Goal: Information Seeking & Learning: Learn about a topic

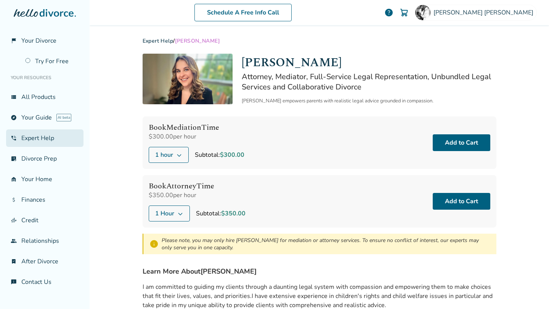
click at [35, 139] on link "phone_in_talk Expert Help" at bounding box center [44, 139] width 77 height 18
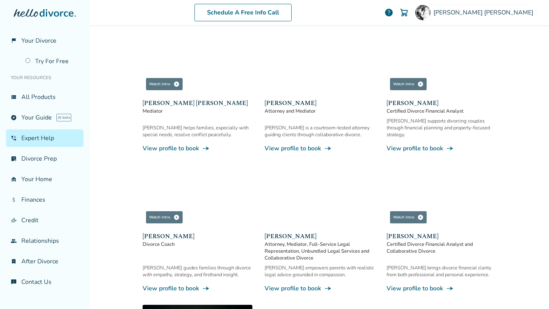
scroll to position [95, 0]
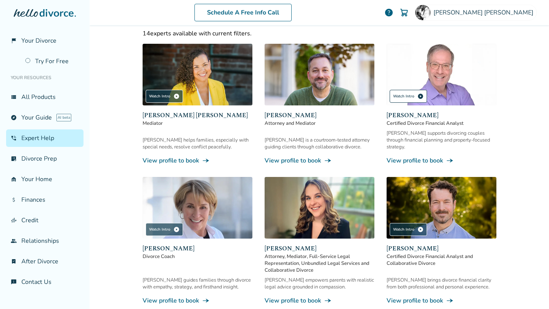
click at [417, 96] on span "play_circle" at bounding box center [420, 96] width 6 height 6
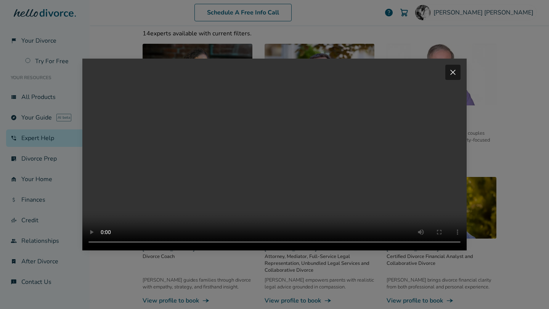
click at [454, 68] on span "close" at bounding box center [452, 72] width 9 height 9
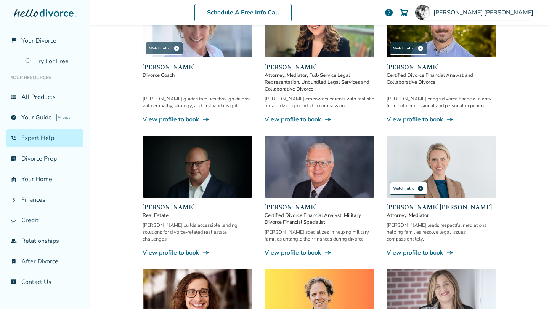
scroll to position [276, 0]
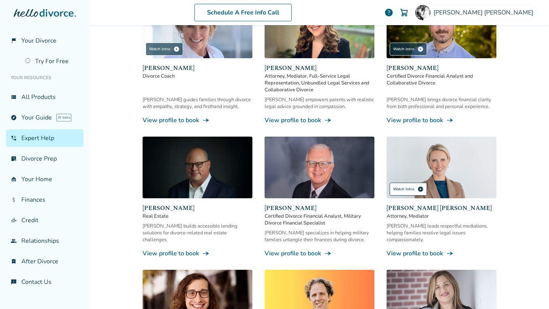
click at [410, 183] on div "Watch Intro play_circle" at bounding box center [407, 189] width 37 height 13
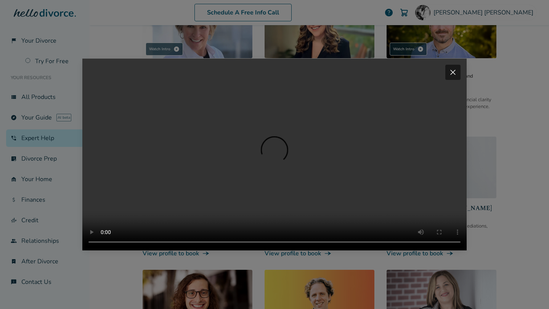
click at [458, 65] on div "close" at bounding box center [452, 72] width 15 height 15
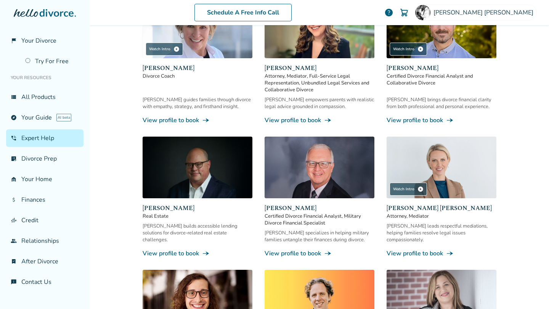
click at [415, 204] on span "Melissa Wheeler Hoff" at bounding box center [441, 208] width 110 height 9
click at [420, 204] on span "Melissa Wheeler Hoff" at bounding box center [441, 208] width 110 height 9
click at [419, 204] on span "Melissa Wheeler Hoff" at bounding box center [441, 208] width 110 height 9
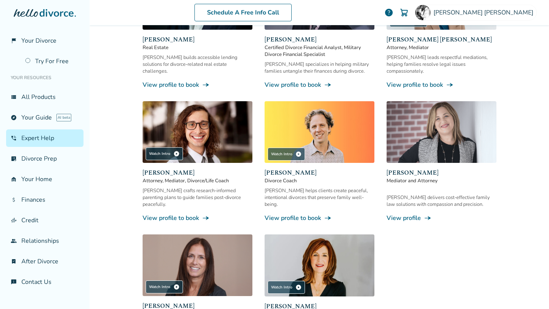
scroll to position [444, 0]
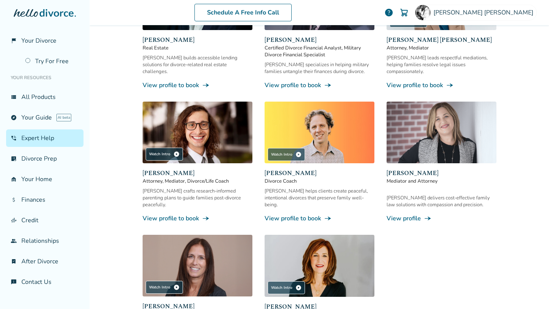
click at [419, 79] on div "Watch Intro play_circle Claudia Brown Coulter Mediator Claudia helps families, …" at bounding box center [320, 22] width 354 height 655
click at [415, 81] on link "View profile to book line_end_arrow_notch" at bounding box center [441, 85] width 110 height 8
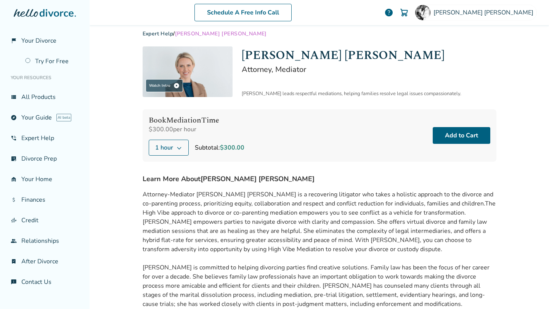
scroll to position [14, 0]
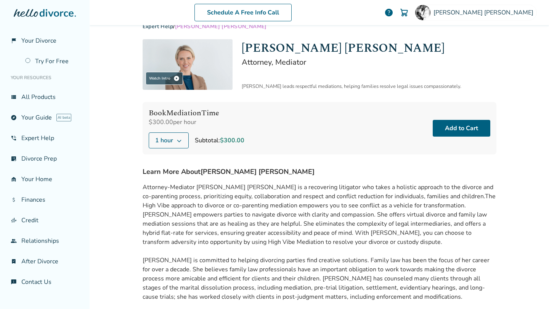
click at [177, 143] on button "1 hour" at bounding box center [169, 141] width 40 height 16
click at [179, 141] on icon at bounding box center [179, 141] width 6 height 6
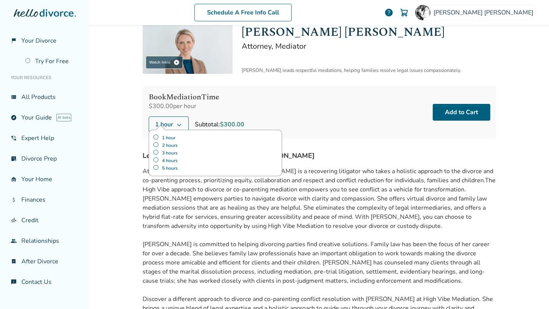
scroll to position [131, 0]
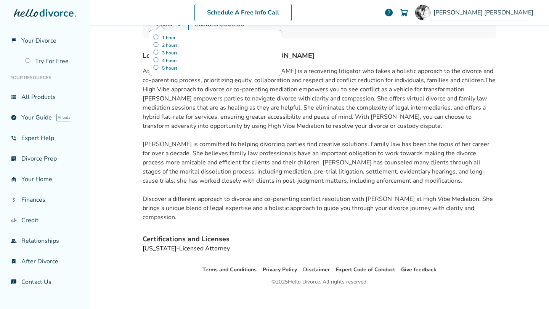
click at [304, 247] on div "Expert Help / Melissa Wheeler Hoff Watch Intro play_circle Melissa Wheeler Hoff…" at bounding box center [319, 79] width 366 height 371
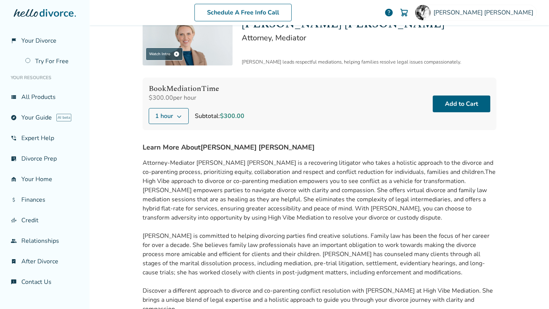
scroll to position [0, 0]
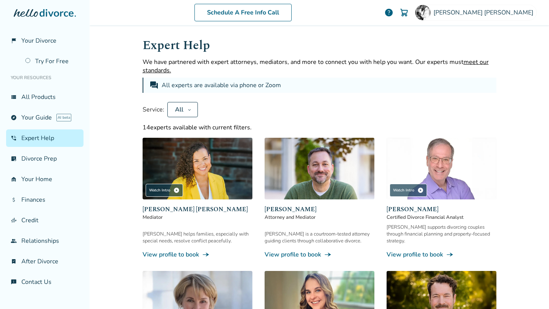
scroll to position [2, 0]
click at [188, 109] on icon at bounding box center [189, 110] width 3 height 2
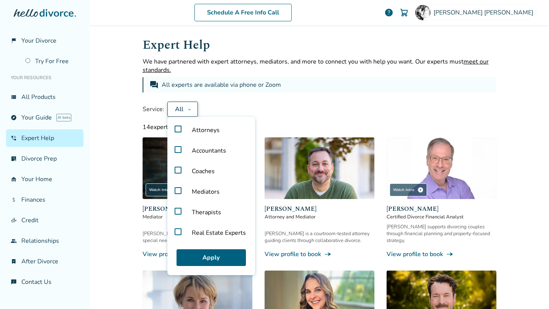
click at [173, 210] on label "Therapists" at bounding box center [211, 212] width 82 height 21
click at [215, 255] on button "Apply" at bounding box center [210, 258] width 69 height 17
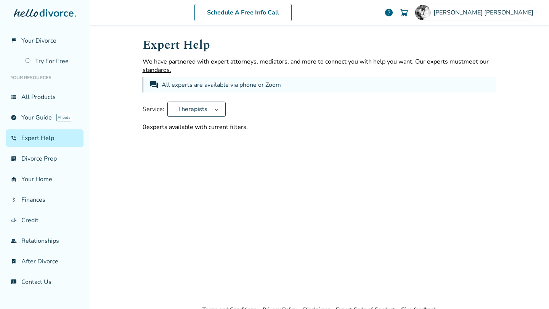
click at [215, 110] on button "Therapists" at bounding box center [196, 109] width 58 height 15
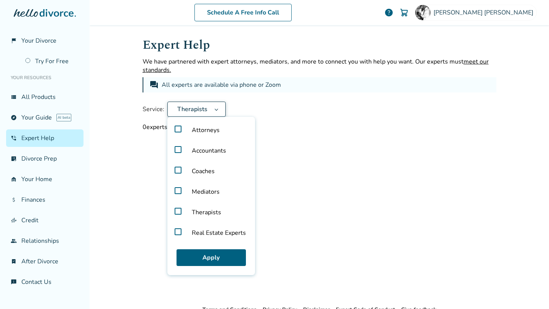
click at [175, 212] on label "Therapists" at bounding box center [211, 212] width 82 height 21
click at [176, 187] on label "Mediators" at bounding box center [211, 192] width 82 height 21
click at [206, 258] on button "Apply" at bounding box center [210, 258] width 69 height 17
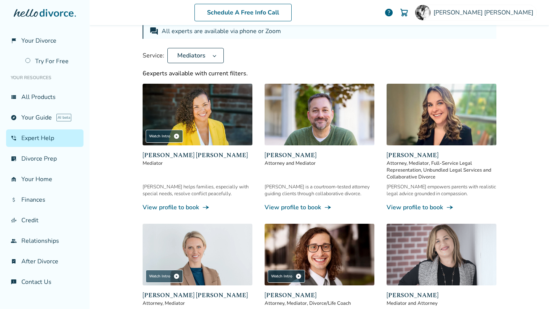
scroll to position [59, 0]
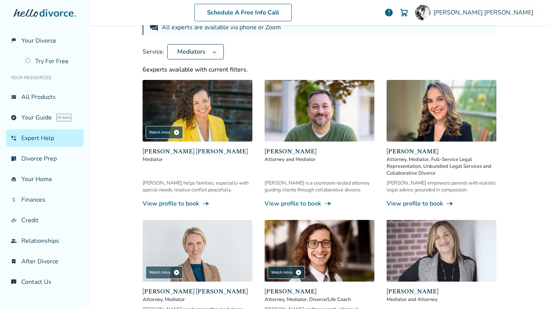
click at [207, 50] on button "Mediators" at bounding box center [195, 51] width 56 height 15
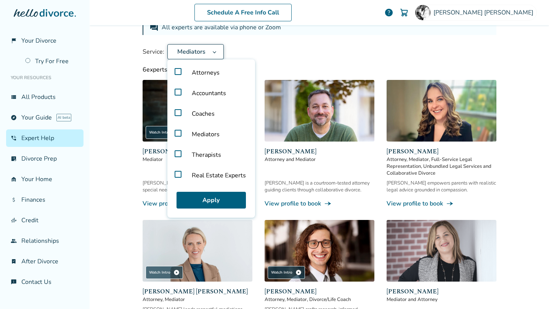
click at [172, 133] on label "Mediators" at bounding box center [211, 134] width 82 height 21
click at [175, 91] on label "Accountants" at bounding box center [211, 93] width 82 height 21
click at [218, 195] on button "Apply" at bounding box center [210, 200] width 69 height 17
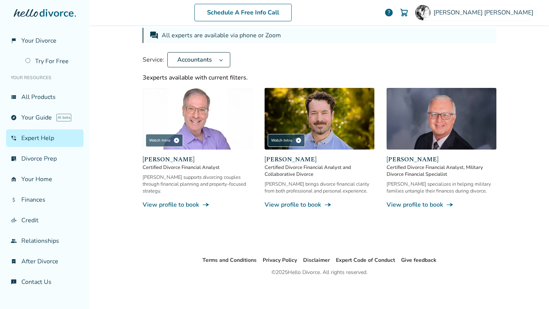
click at [215, 59] on button "Accountants" at bounding box center [198, 59] width 63 height 15
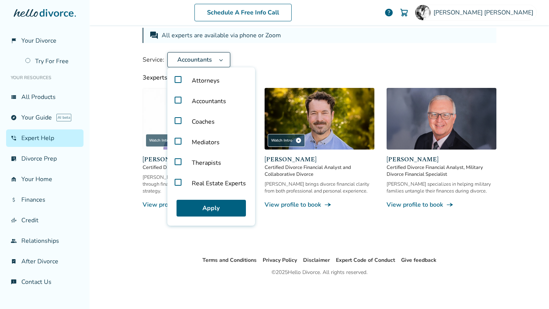
click at [170, 99] on label "Accountants" at bounding box center [211, 101] width 82 height 21
click at [177, 85] on label "Attorneys" at bounding box center [211, 80] width 82 height 21
click at [213, 205] on button "Apply" at bounding box center [210, 208] width 69 height 17
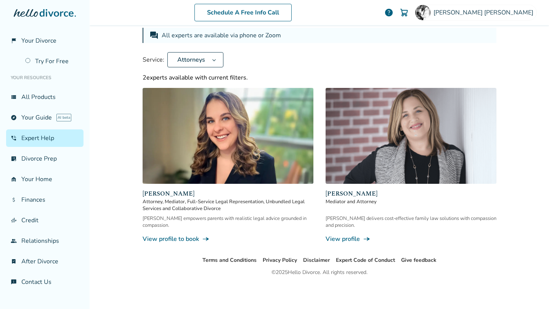
click at [342, 235] on link "View profile line_end_arrow_notch" at bounding box center [410, 239] width 171 height 8
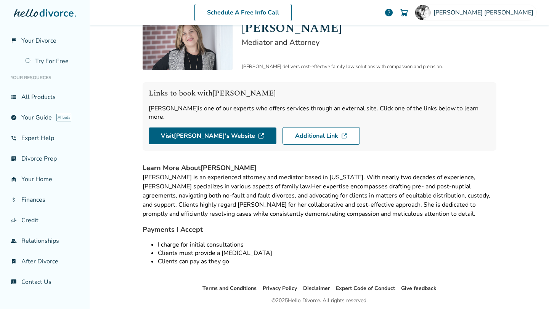
scroll to position [53, 0]
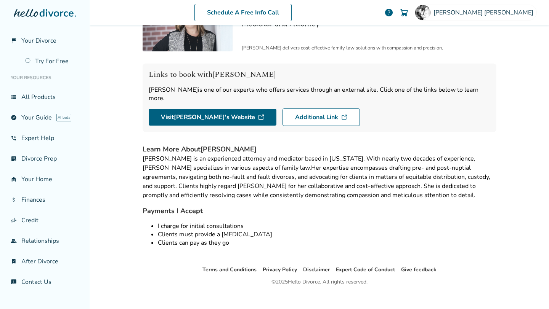
drag, startPoint x: 107, startPoint y: 237, endPoint x: 110, endPoint y: 234, distance: 4.1
click at [109, 235] on div "Schedule A Free Info Call Roger Watson help Schedule A Free Call Roger Watson r…" at bounding box center [319, 154] width 459 height 309
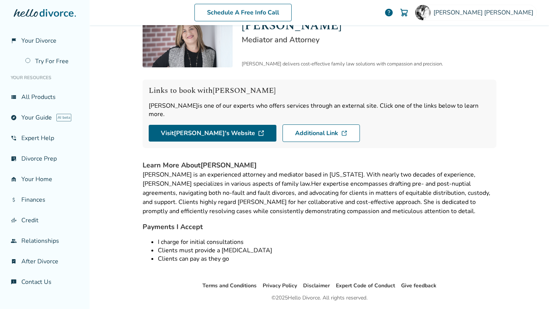
scroll to position [0, 0]
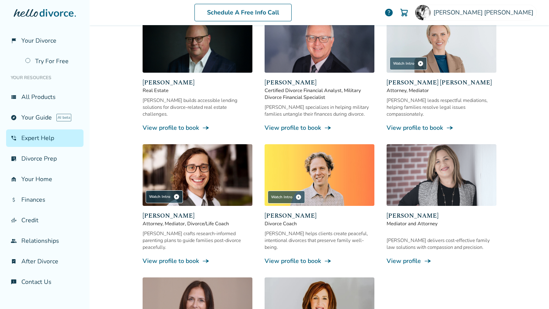
scroll to position [531, 0]
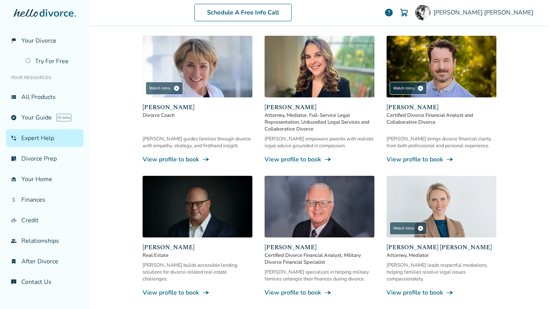
click at [330, 79] on img at bounding box center [319, 67] width 110 height 62
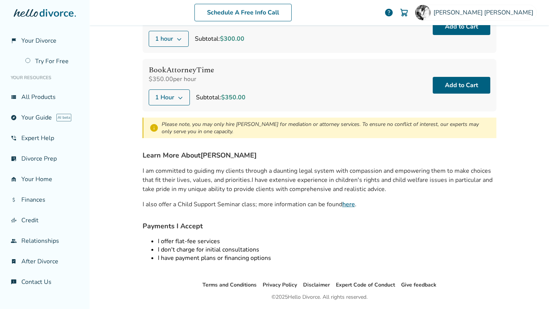
scroll to position [140, 0]
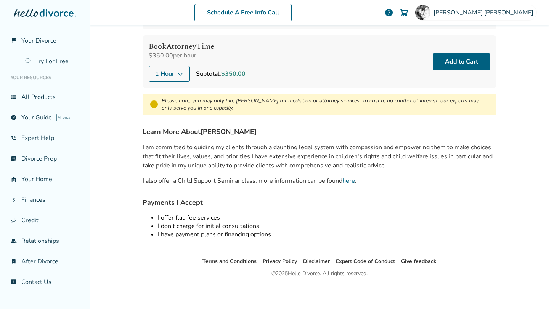
click at [339, 207] on h4 "Payments I Accept" at bounding box center [320, 203] width 354 height 10
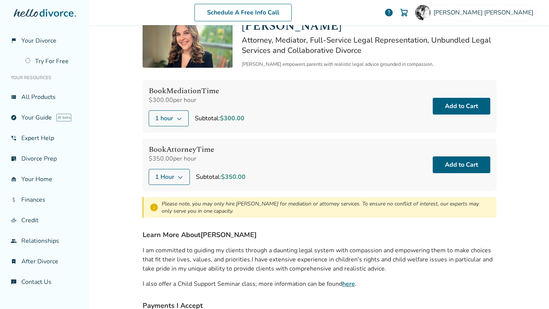
scroll to position [0, 0]
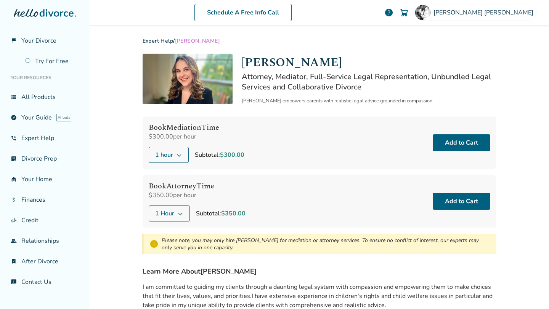
click at [327, 96] on div "Lauren Nonnemaker Attorney, Mediator, Full-Service Legal Representation, Unbund…" at bounding box center [369, 79] width 255 height 51
click at [505, 13] on span "[PERSON_NAME]" at bounding box center [484, 12] width 103 height 8
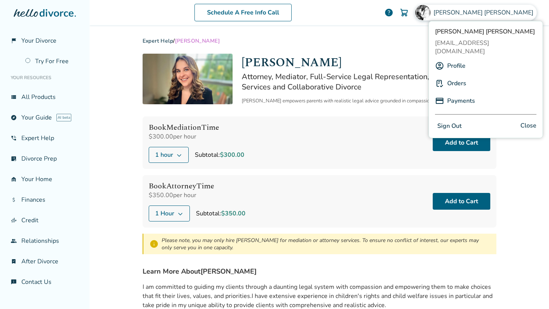
click at [452, 76] on link "Orders" at bounding box center [456, 83] width 19 height 14
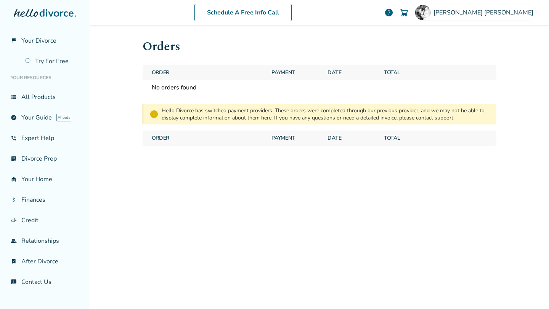
click at [162, 116] on div "Hello Divorce has switched payment providers. These orders were completed throu…" at bounding box center [326, 114] width 328 height 14
click at [222, 123] on div "info Hello Divorce has switched payment providers. These orders were completed …" at bounding box center [320, 114] width 354 height 21
click at [283, 117] on div "Hello Divorce has switched payment providers. These orders were completed throu…" at bounding box center [326, 114] width 328 height 14
click at [295, 117] on div "Hello Divorce has switched payment providers. These orders were completed throu…" at bounding box center [326, 114] width 328 height 14
click at [298, 116] on div "Hello Divorce has switched payment providers. These orders were completed throu…" at bounding box center [326, 114] width 328 height 14
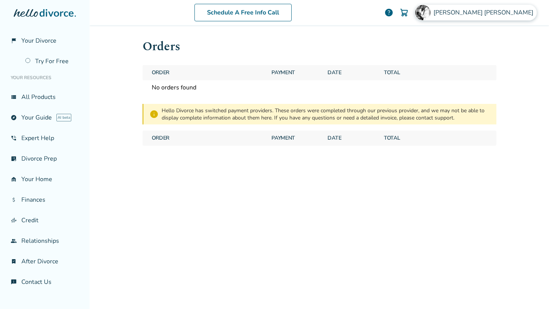
click at [505, 16] on span "[PERSON_NAME]" at bounding box center [484, 12] width 103 height 8
click at [38, 175] on link "garage_home Your Home" at bounding box center [44, 180] width 77 height 18
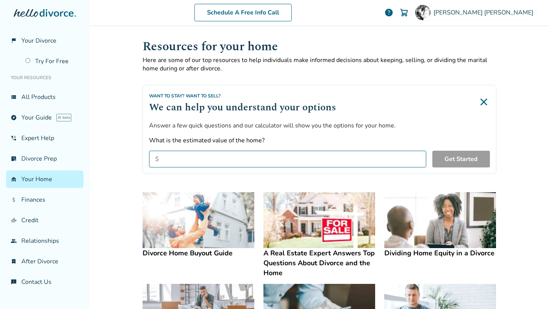
click at [211, 157] on input "What is the estimated value of the home?" at bounding box center [287, 159] width 277 height 17
type input "*******"
click at [468, 159] on button "Get Started" at bounding box center [461, 159] width 58 height 17
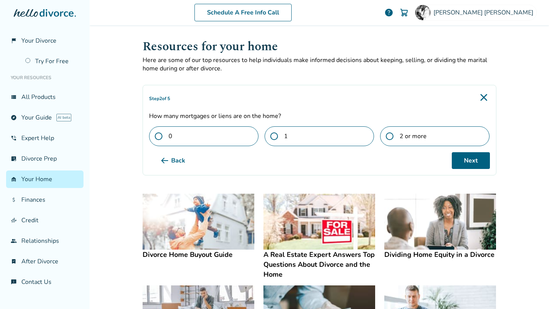
click at [179, 133] on label "0" at bounding box center [203, 137] width 109 height 20
click at [272, 136] on span at bounding box center [277, 137] width 14 height 8
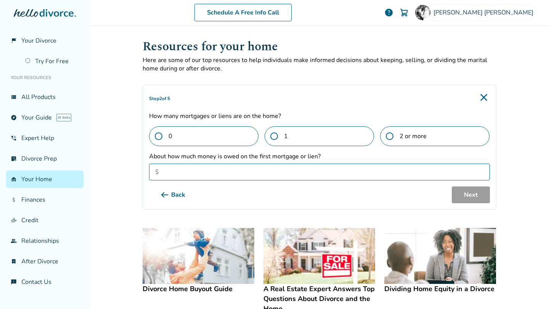
click at [242, 168] on input "About how much money is owed on the first mortgage or lien?" at bounding box center [319, 172] width 341 height 17
type input "*******"
click at [475, 200] on button "Next" at bounding box center [471, 195] width 38 height 17
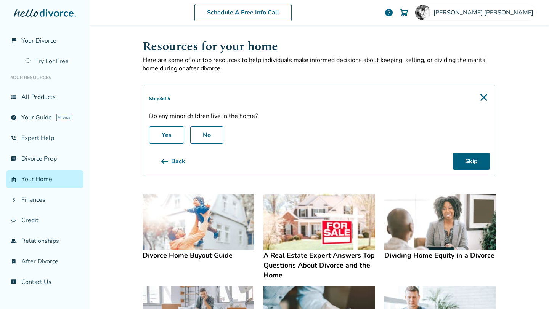
click at [164, 135] on label "Yes" at bounding box center [166, 136] width 35 height 18
click at [162, 136] on label "Yes" at bounding box center [166, 136] width 35 height 18
click at [469, 160] on button "Next" at bounding box center [471, 161] width 38 height 17
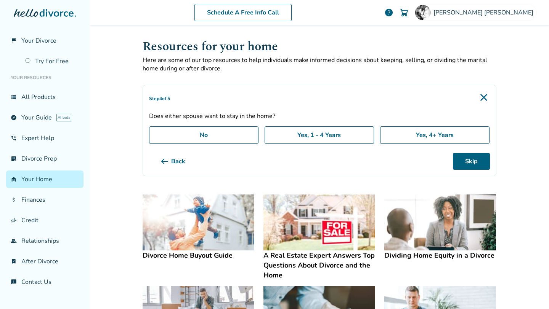
click at [291, 138] on label "Yes, 1 - 4 Years" at bounding box center [318, 136] width 109 height 18
click at [484, 164] on button "Next" at bounding box center [471, 161] width 38 height 17
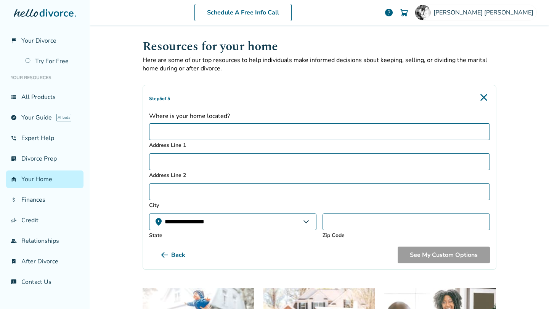
click at [214, 130] on input "Address Line 1" at bounding box center [319, 131] width 341 height 17
type input "**********"
select select "**"
type input "*****"
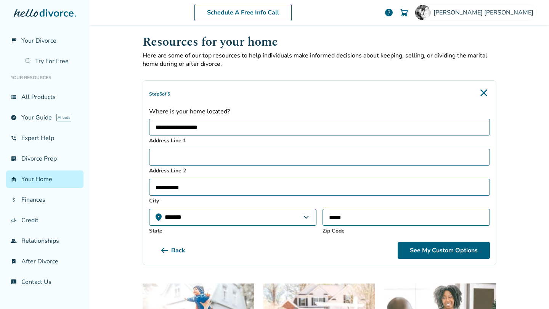
scroll to position [10, 0]
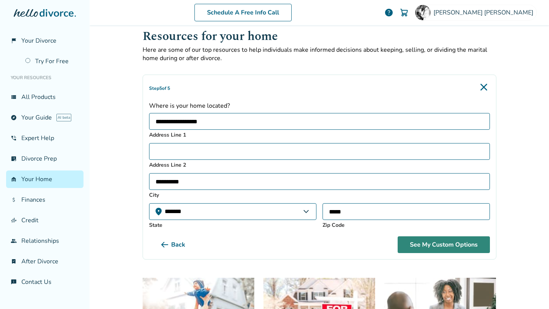
click at [435, 249] on button "See My Custom Options" at bounding box center [443, 245] width 92 height 17
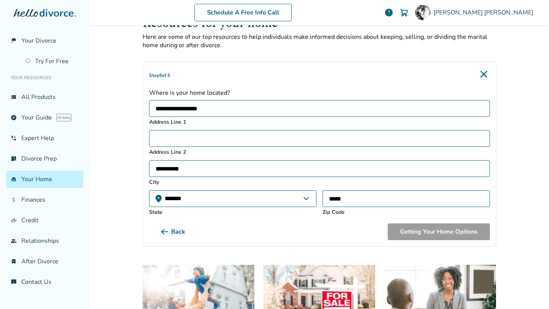
scroll to position [0, 0]
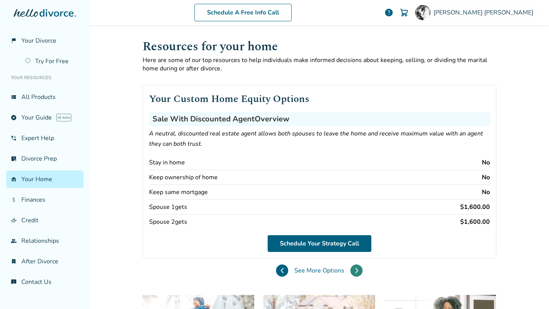
click at [355, 268] on icon at bounding box center [356, 271] width 3 height 6
click at [283, 267] on button at bounding box center [282, 271] width 12 height 12
click at [355, 271] on icon at bounding box center [356, 271] width 3 height 6
click at [355, 269] on icon at bounding box center [356, 271] width 3 height 6
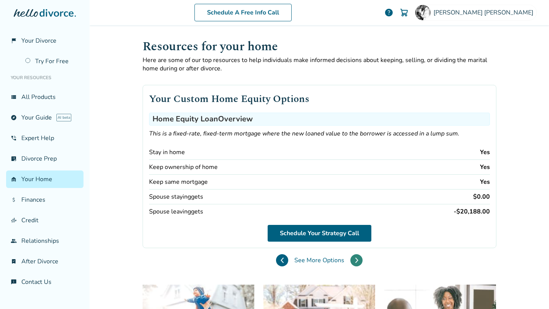
click at [355, 259] on icon at bounding box center [356, 261] width 3 height 6
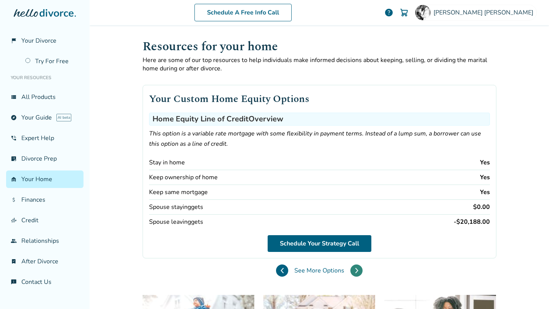
click at [355, 269] on icon at bounding box center [356, 271] width 3 height 6
click at [355, 269] on icon at bounding box center [356, 270] width 2 height 5
click at [282, 271] on button at bounding box center [282, 271] width 12 height 12
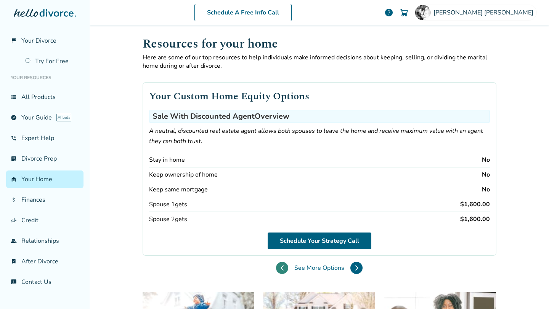
scroll to position [3, 0]
click at [280, 265] on icon at bounding box center [281, 268] width 3 height 6
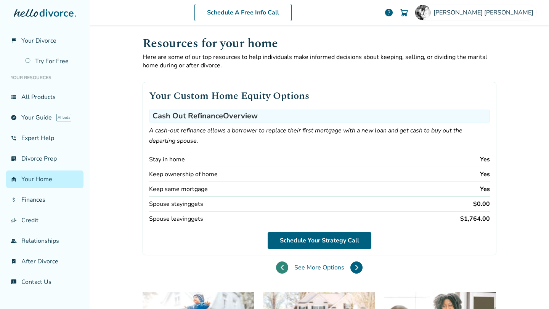
click at [280, 265] on icon at bounding box center [281, 268] width 3 height 6
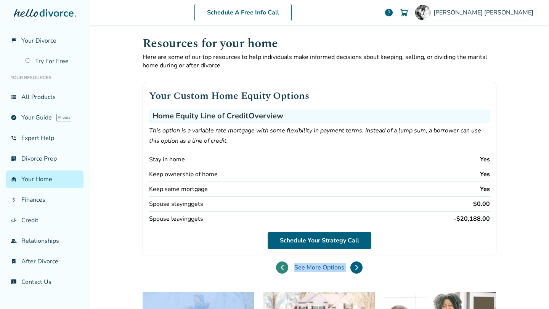
click at [280, 264] on div "Your Custom Home Equity Options Home Equity Line of Credit Overview This option…" at bounding box center [320, 175] width 354 height 210
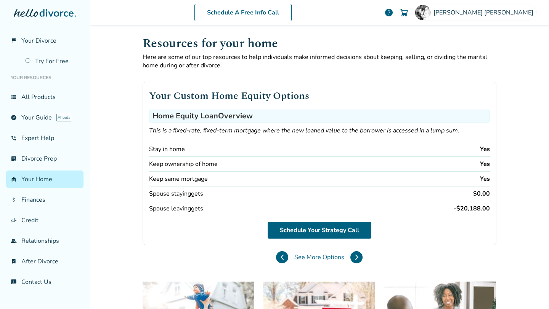
click at [249, 258] on div "Your Custom Home Equity Options Home Equity Loan Overview This is a fixed-rate,…" at bounding box center [320, 170] width 354 height 200
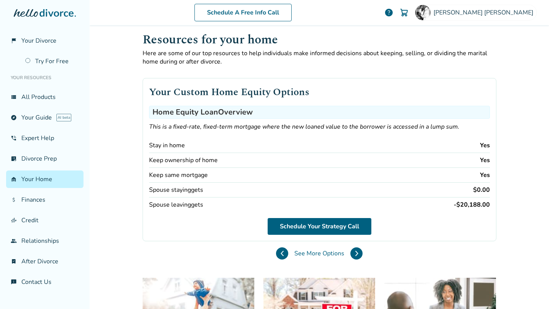
scroll to position [0, 0]
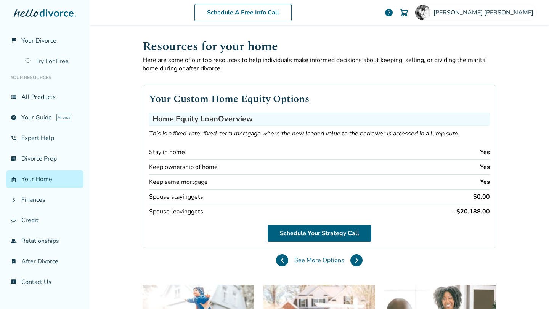
click at [54, 177] on link "garage_home Your Home" at bounding box center [44, 180] width 77 height 18
click at [103, 204] on div "Schedule A Free Info Call [PERSON_NAME] help Schedule A Free Call [PERSON_NAME]…" at bounding box center [319, 154] width 459 height 309
click at [32, 182] on link "garage_home Your Home" at bounding box center [44, 180] width 77 height 18
click at [33, 197] on link "attach_money Finances" at bounding box center [44, 200] width 77 height 18
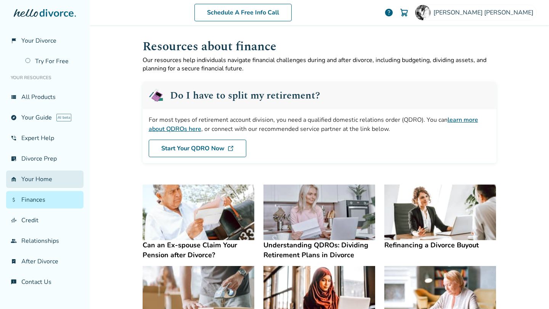
click at [43, 180] on link "garage_home Your Home" at bounding box center [44, 180] width 77 height 18
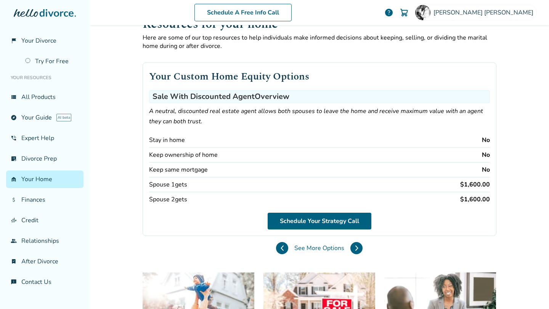
scroll to position [58, 0]
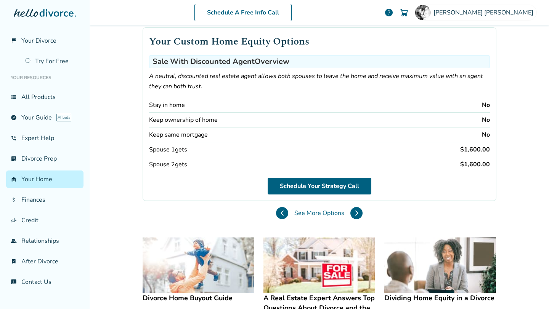
click at [308, 213] on span "See More Options" at bounding box center [319, 213] width 50 height 8
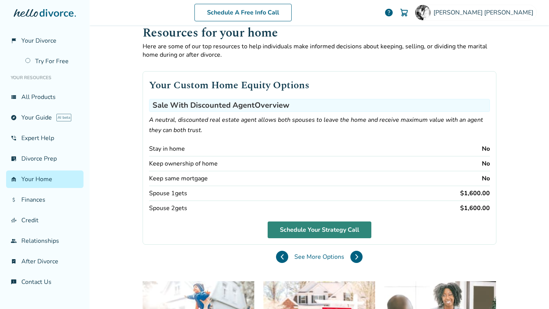
scroll to position [14, 0]
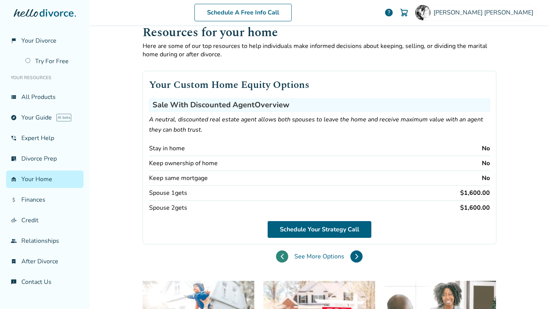
click at [276, 255] on button at bounding box center [282, 257] width 12 height 12
click at [277, 255] on button at bounding box center [282, 257] width 12 height 12
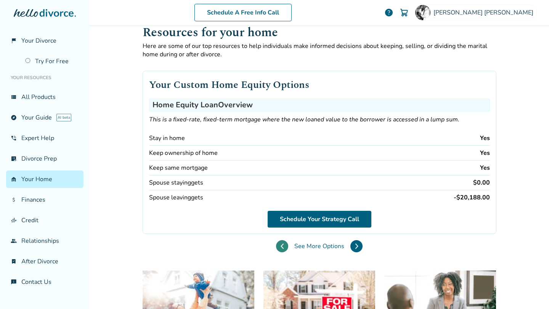
click at [277, 255] on div "Your Custom Home Equity Options Home Equity Loan Overview This is a fixed-rate,…" at bounding box center [320, 159] width 354 height 200
click at [282, 243] on button at bounding box center [282, 246] width 12 height 12
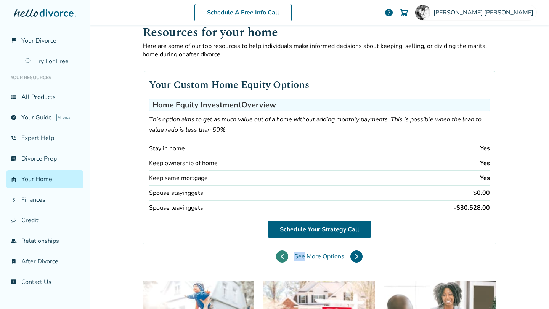
click at [282, 243] on div "Your Custom Home Equity Options Home Equity Investment Overview This option aim…" at bounding box center [320, 164] width 354 height 210
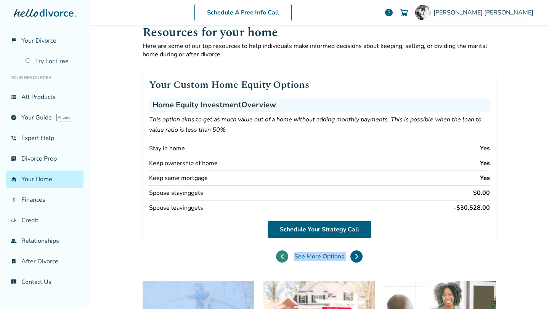
click at [282, 243] on div "Your Custom Home Equity Options Home Equity Investment Overview This option aim…" at bounding box center [320, 164] width 354 height 210
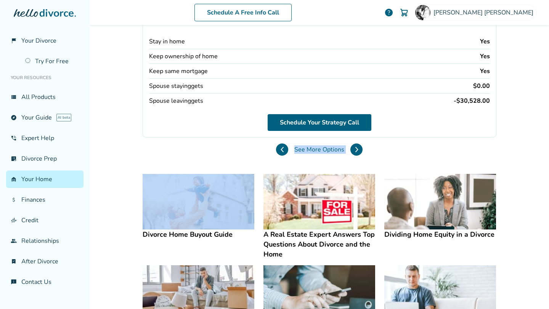
scroll to position [0, 0]
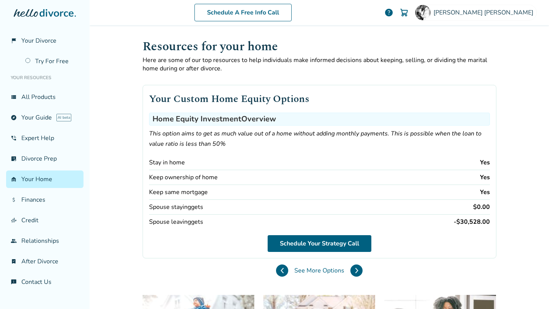
click at [208, 239] on div "Your Custom Home Equity Options Home Equity Investment Overview This option aim…" at bounding box center [320, 172] width 354 height 174
click at [310, 269] on span "See More Options" at bounding box center [319, 271] width 50 height 8
click at [307, 232] on div "Your Custom Home Equity Options Home Equity Investment Overview This option aim…" at bounding box center [320, 172] width 354 height 174
click at [301, 242] on link "Schedule Your Strategy Call" at bounding box center [319, 243] width 104 height 17
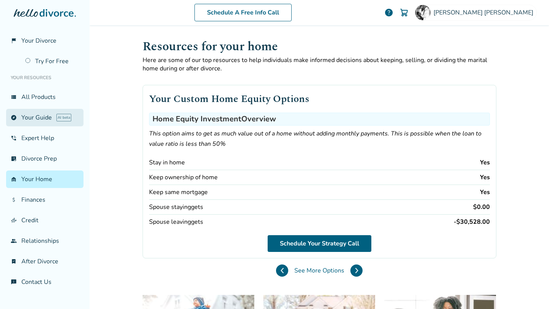
click at [43, 118] on link "explore Your Guide AI beta" at bounding box center [44, 118] width 77 height 18
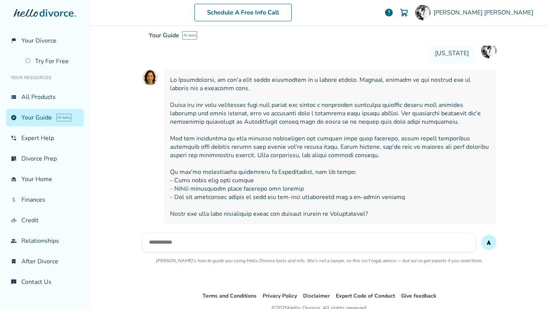
scroll to position [361, 0]
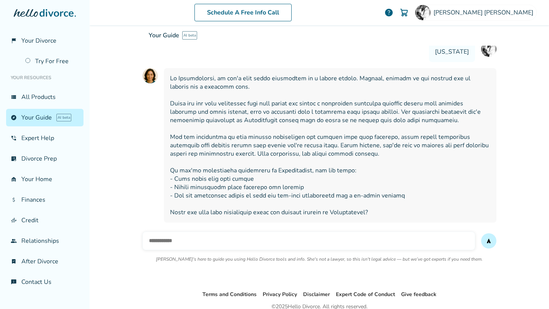
click at [182, 233] on input "text" at bounding box center [309, 241] width 332 height 18
click at [26, 242] on link "group Relationships" at bounding box center [44, 241] width 77 height 18
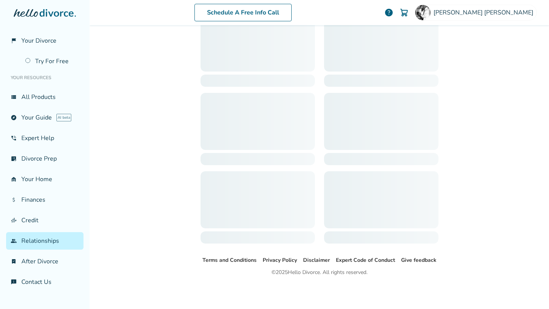
scroll to position [37, 0]
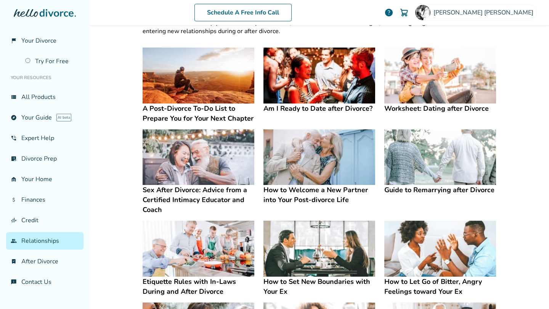
click at [434, 77] on img at bounding box center [440, 76] width 112 height 56
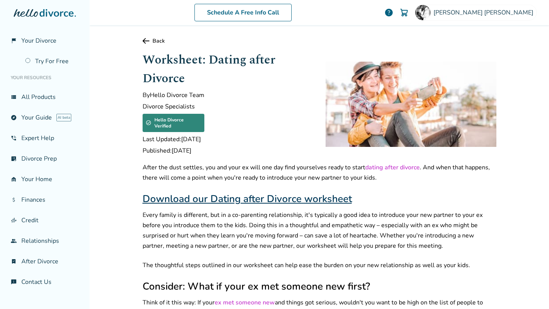
click at [147, 40] on link "Back" at bounding box center [320, 40] width 354 height 7
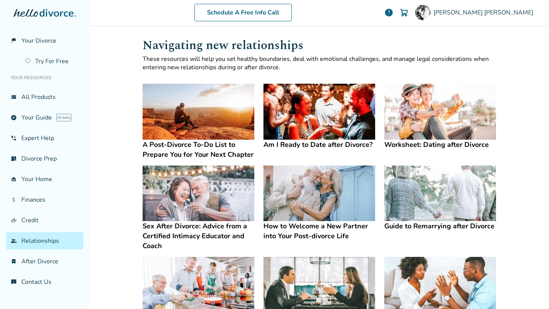
scroll to position [2, 0]
click at [312, 204] on img at bounding box center [319, 193] width 112 height 56
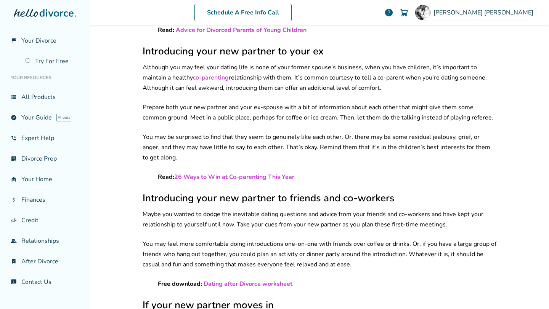
scroll to position [894, 0]
